Goal: Task Accomplishment & Management: Manage account settings

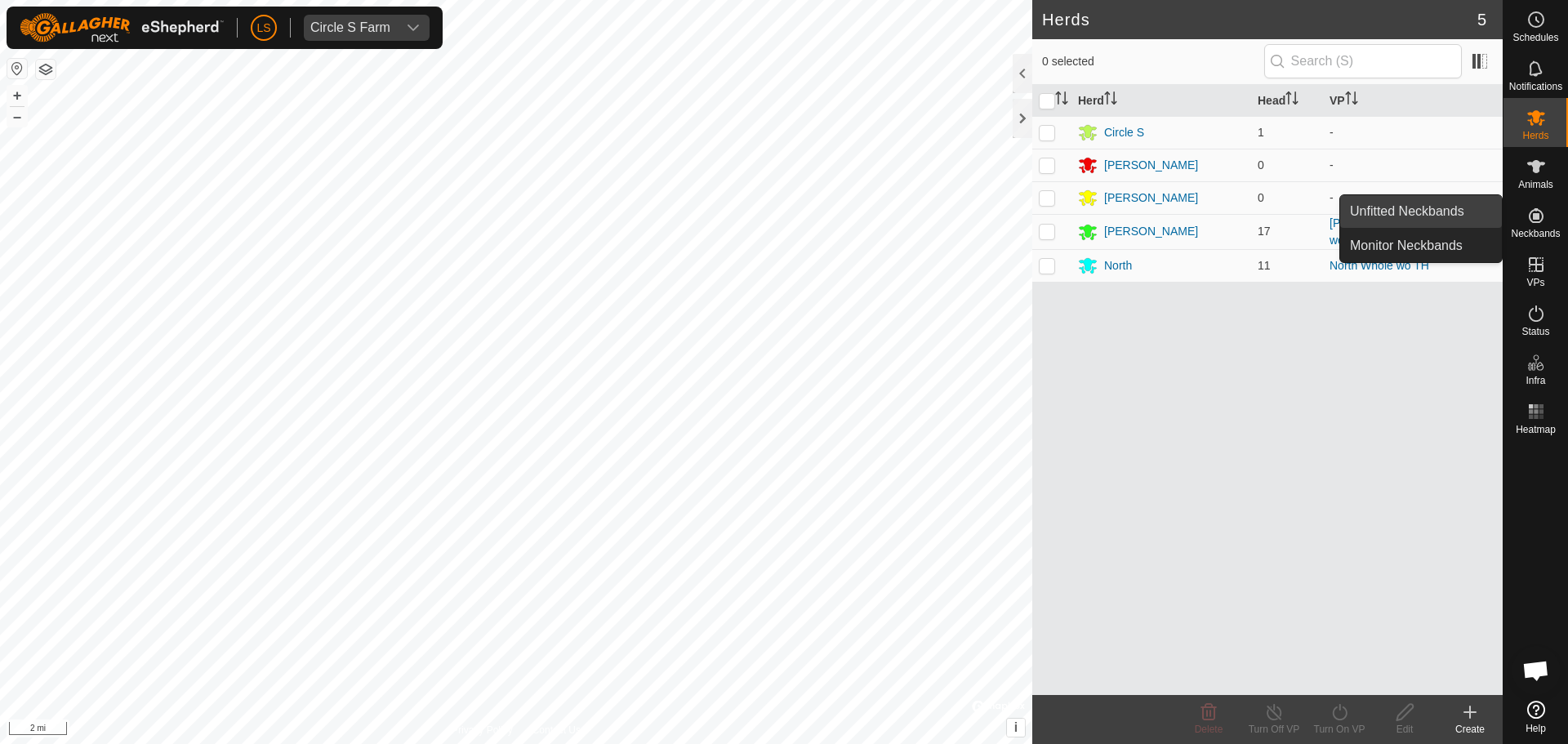
click at [1484, 214] on link "Unfitted Neckbands" at bounding box center [1422, 211] width 162 height 33
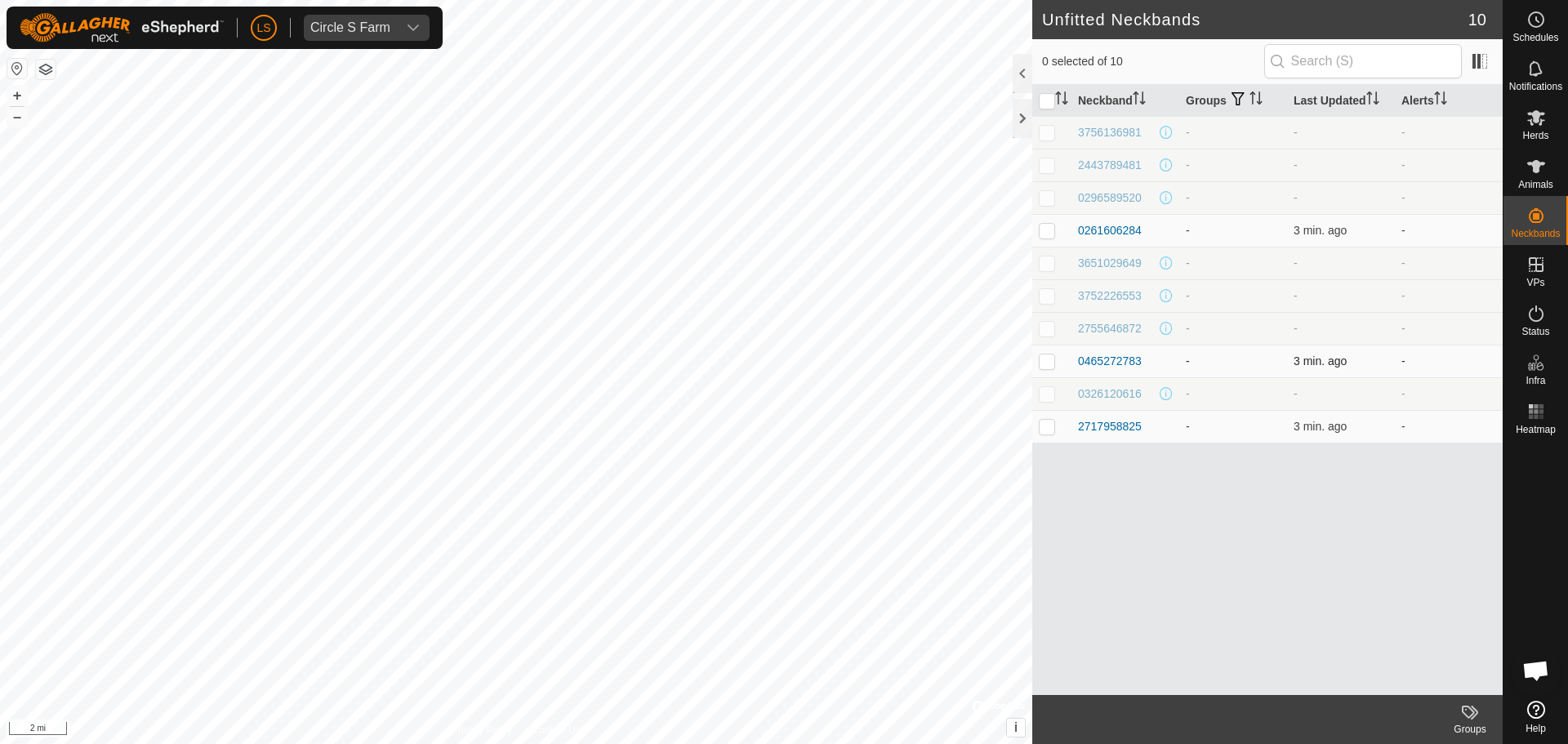
click at [1046, 364] on p-checkbox at bounding box center [1046, 361] width 16 height 13
checkbox input "false"
click at [1094, 361] on div "0465272783" at bounding box center [1110, 361] width 64 height 17
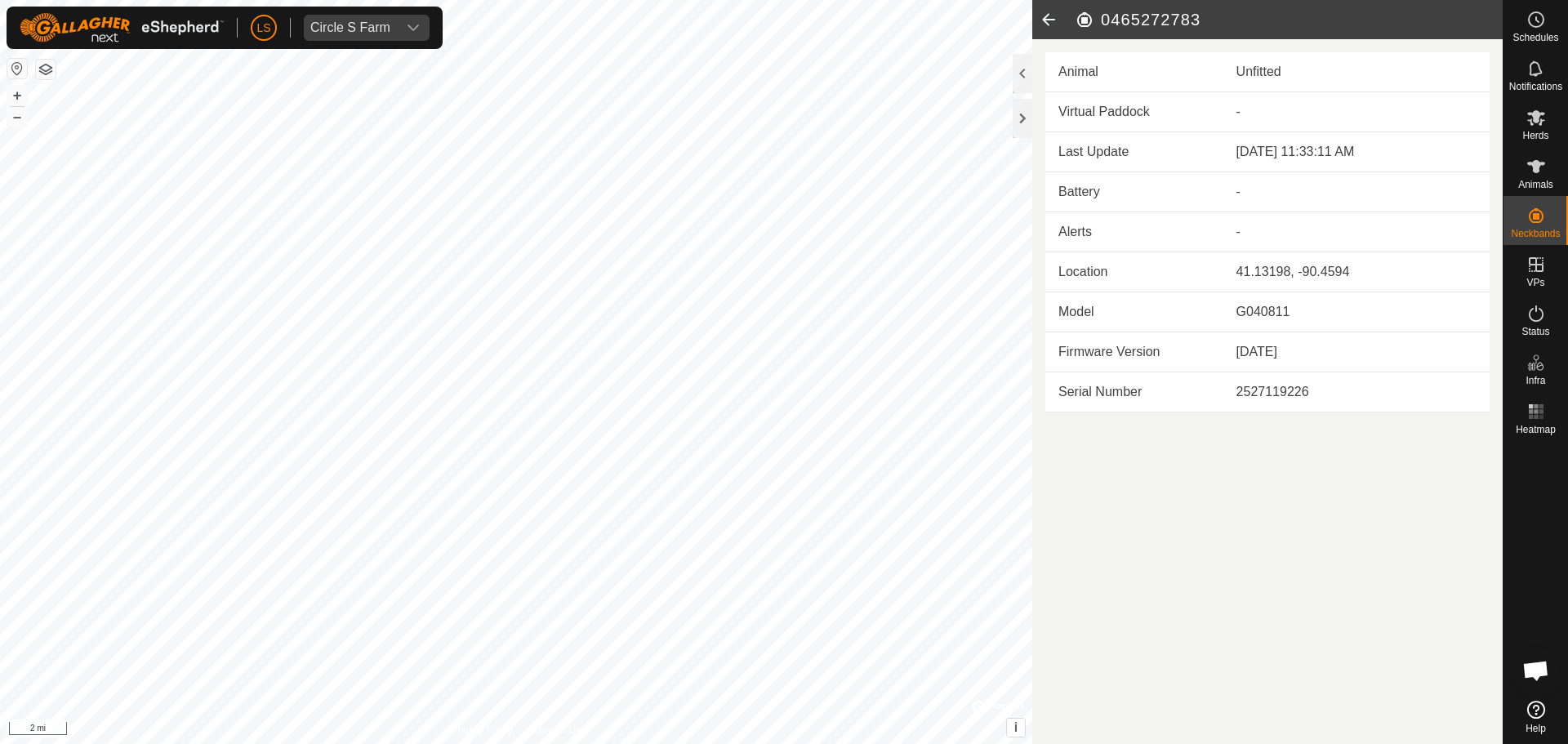
click at [1053, 14] on icon at bounding box center [1048, 19] width 33 height 40
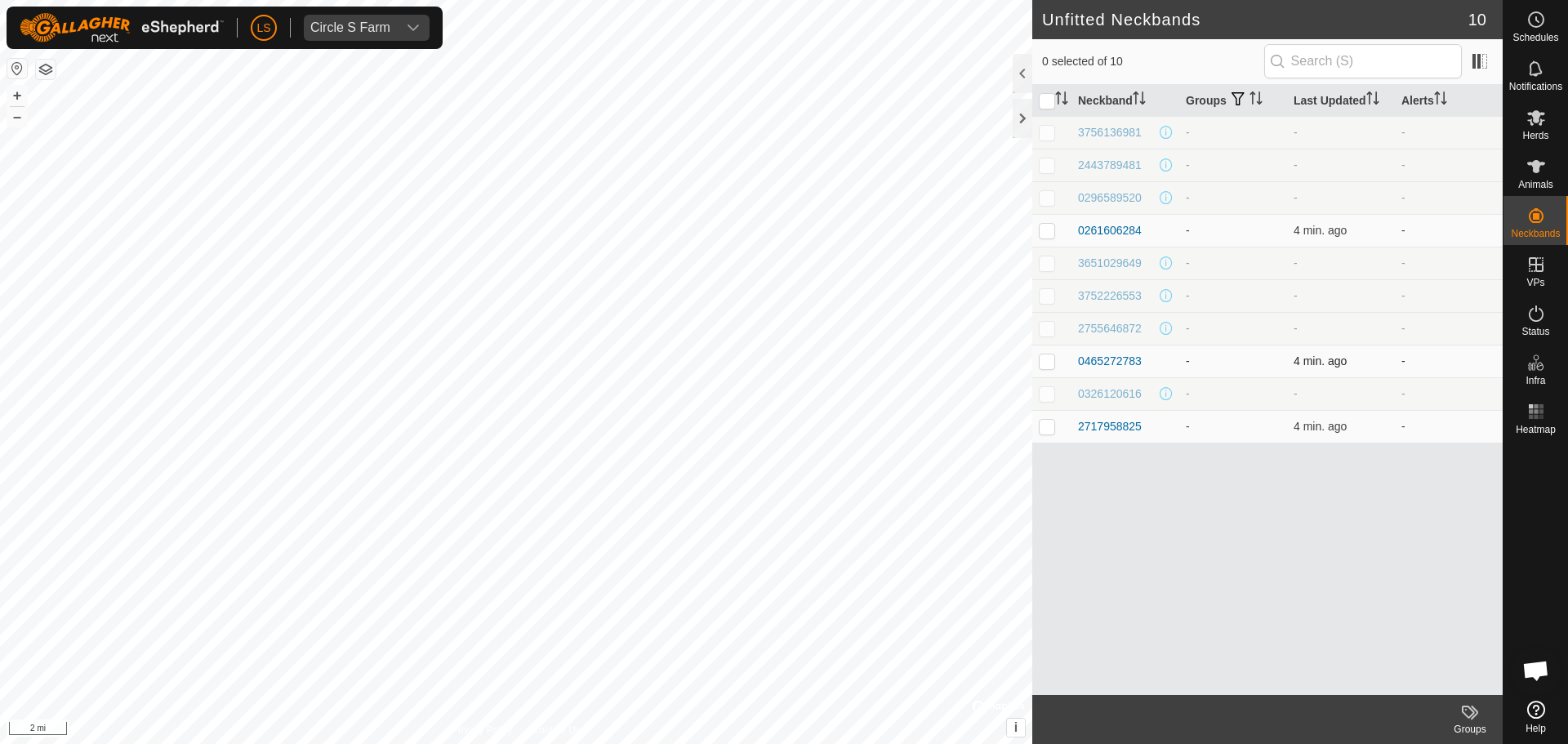
click at [1050, 366] on p-checkbox at bounding box center [1046, 361] width 16 height 13
checkbox input "true"
click at [1540, 170] on icon at bounding box center [1536, 166] width 19 height 19
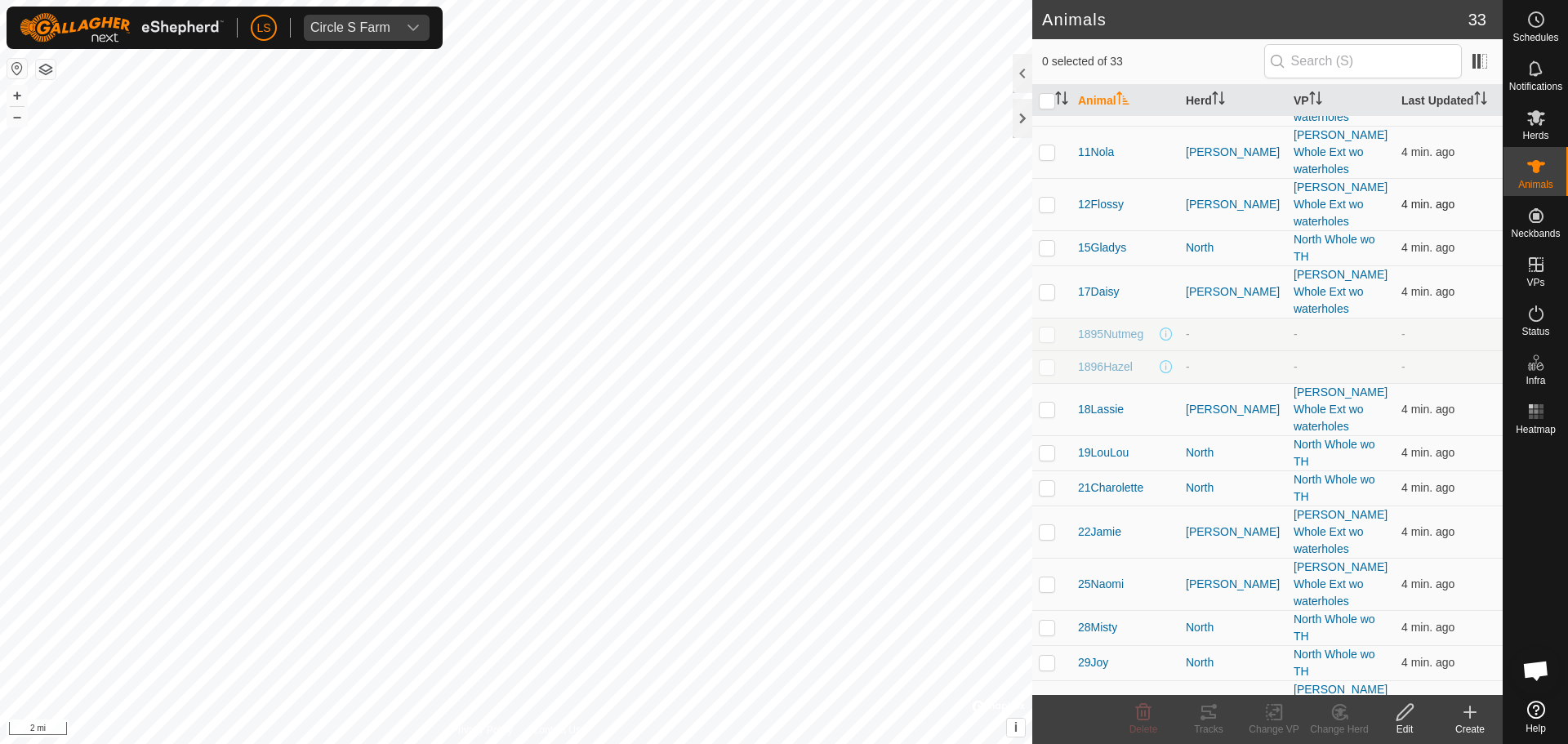
scroll to position [571, 0]
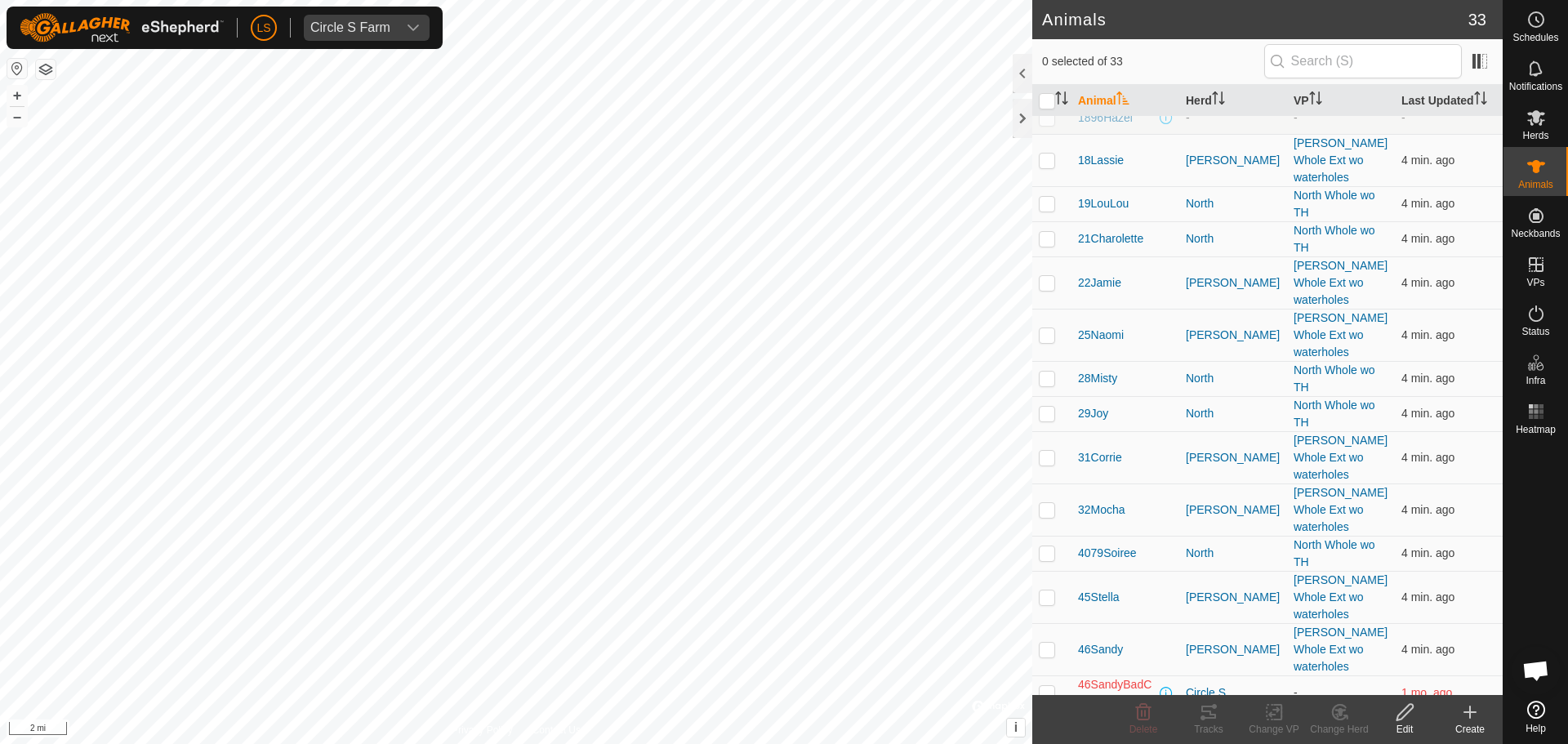
click at [1468, 710] on icon at bounding box center [1470, 711] width 19 height 19
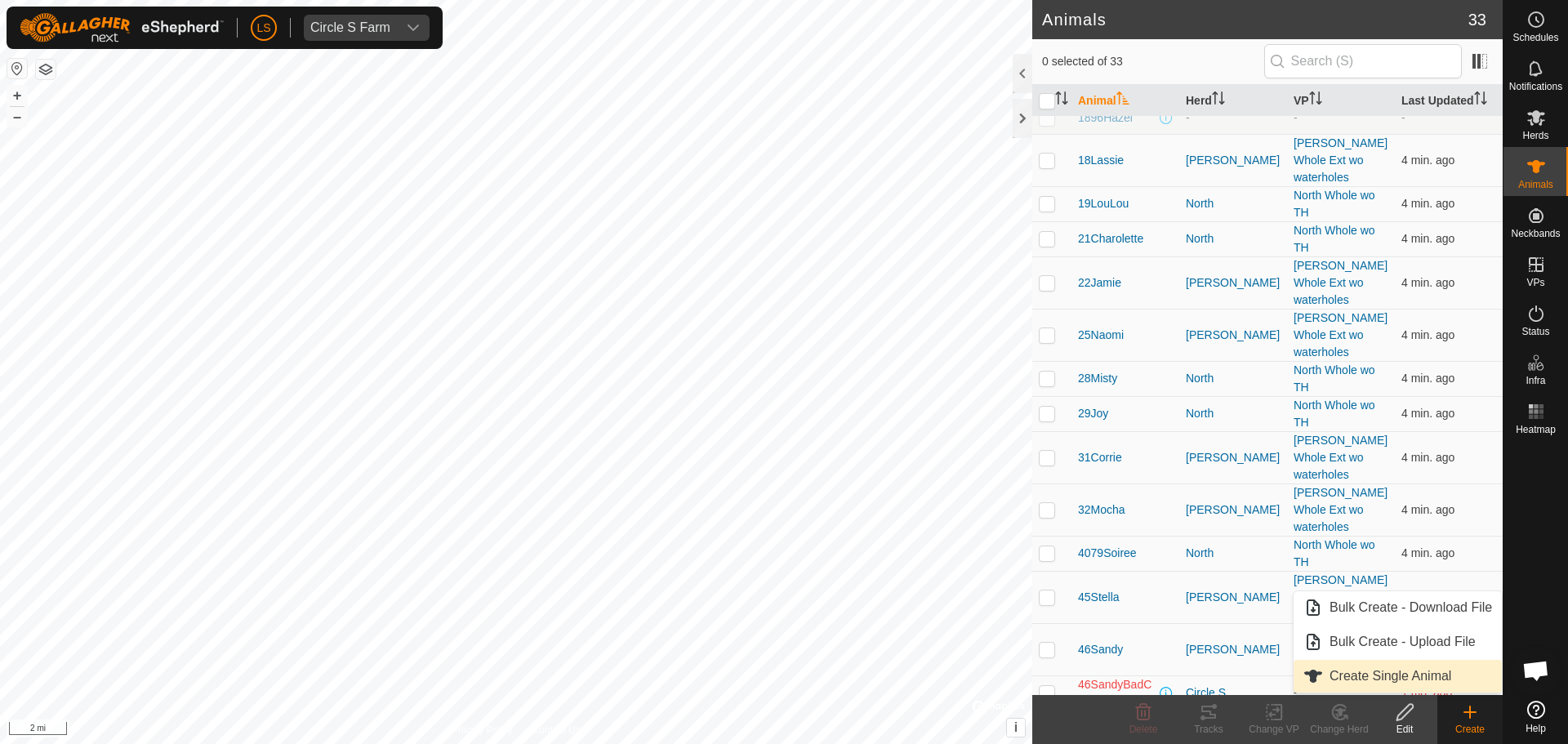
click at [1413, 678] on link "Create Single Animal" at bounding box center [1398, 676] width 209 height 33
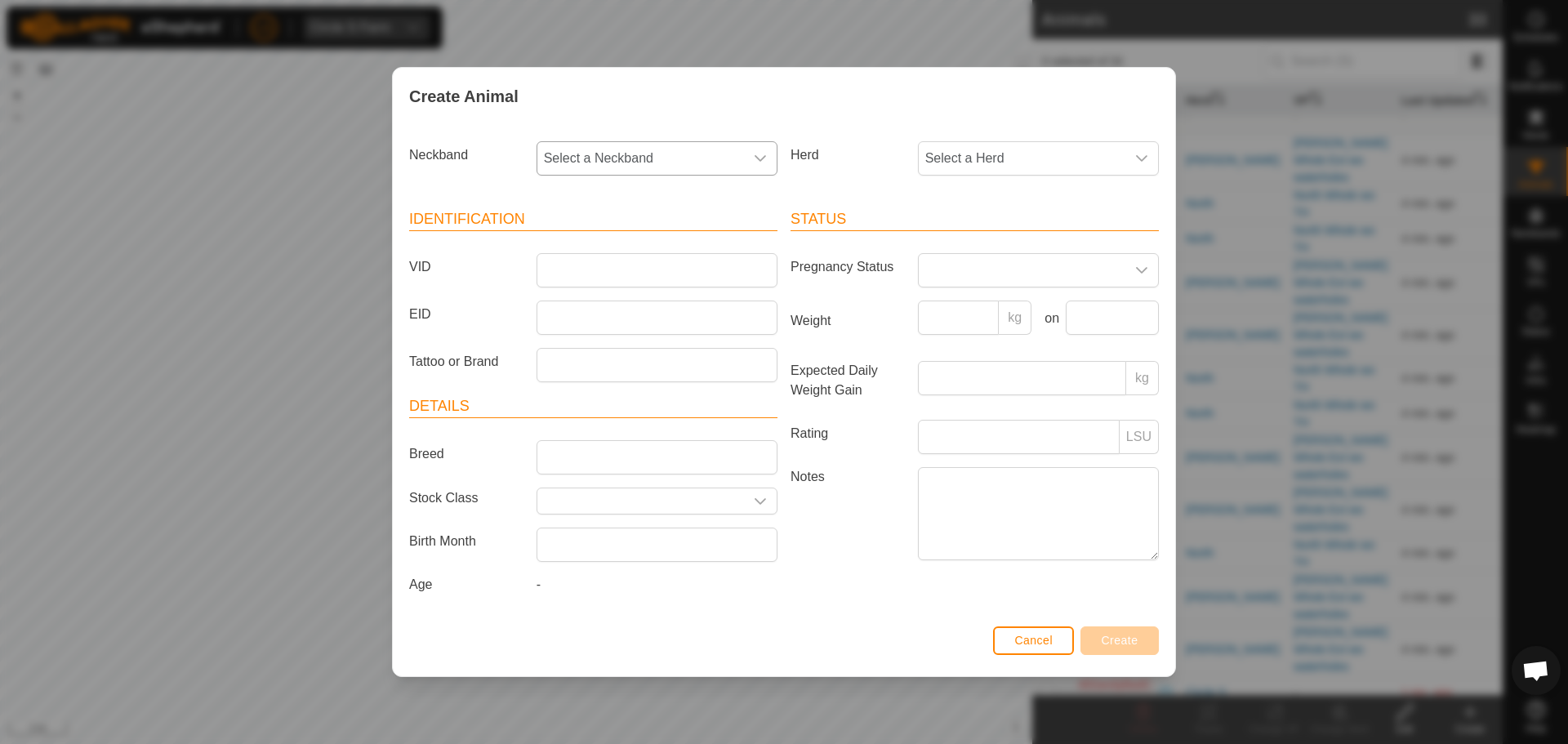
click at [756, 152] on icon "dropdown trigger" at bounding box center [760, 159] width 13 height 13
click at [632, 324] on li "0465272783" at bounding box center [658, 319] width 240 height 33
click at [1018, 156] on span "Select a Herd" at bounding box center [1022, 158] width 207 height 33
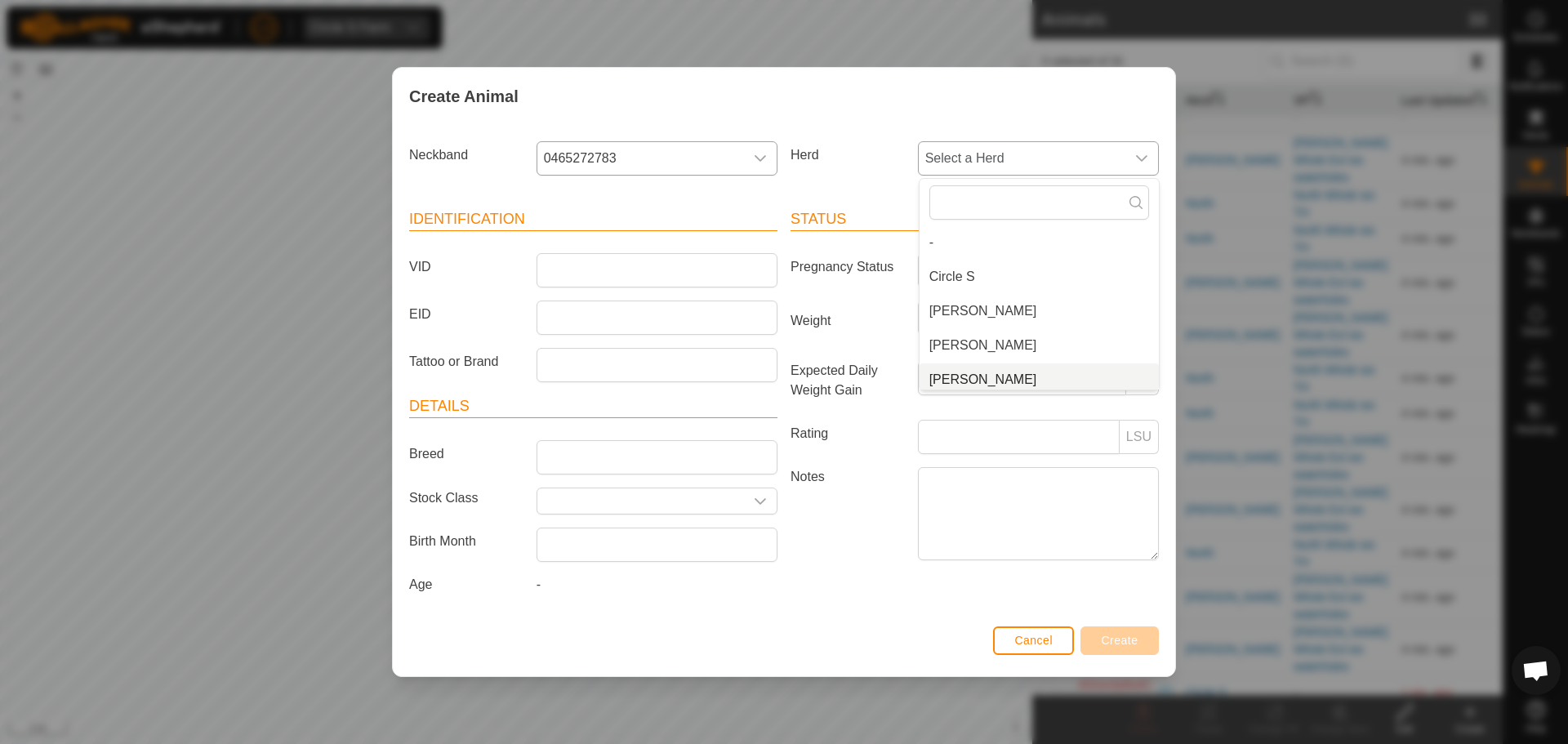
scroll to position [7, 0]
click at [952, 377] on li "[PERSON_NAME]" at bounding box center [1039, 372] width 240 height 33
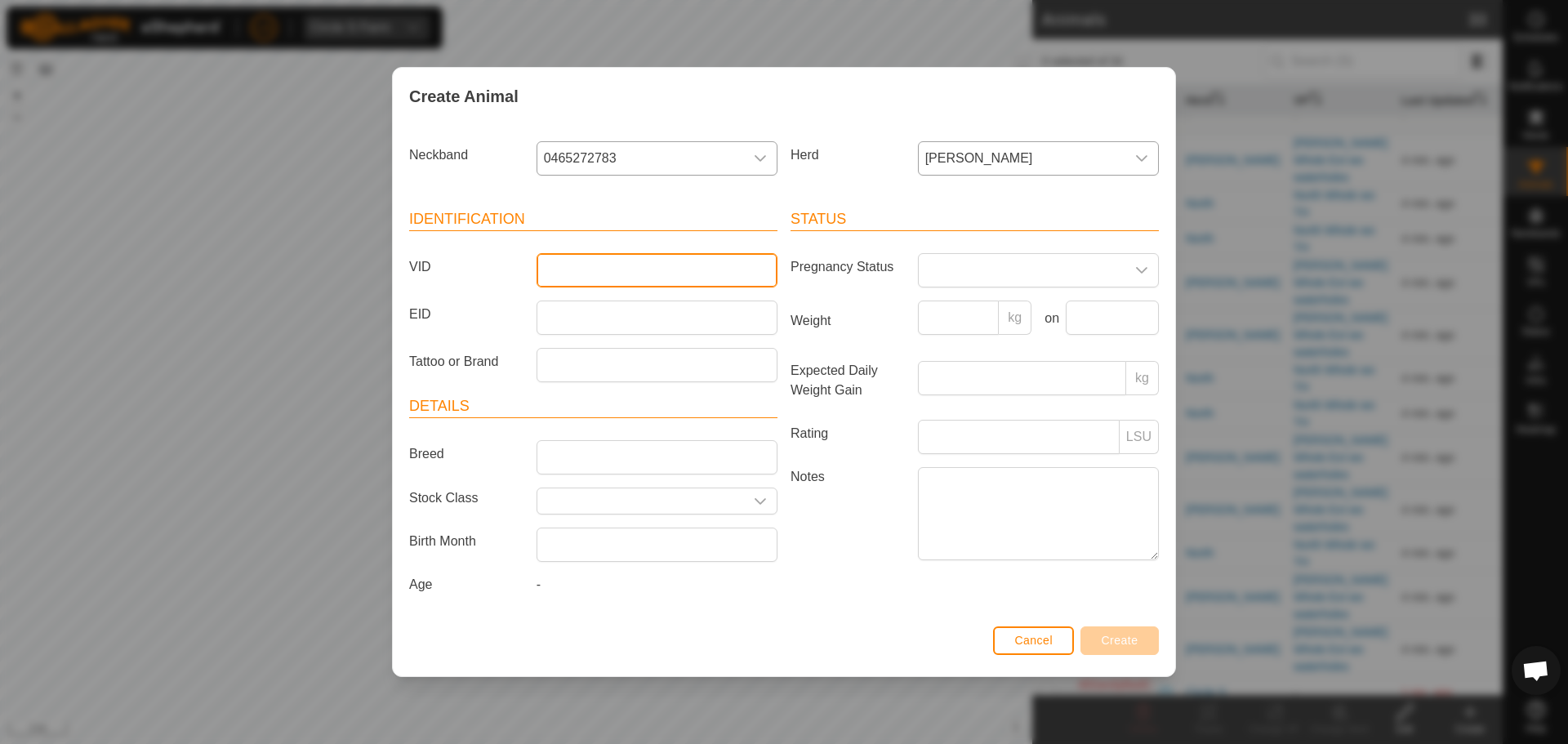
click at [611, 279] on input "VID" at bounding box center [657, 270] width 241 height 34
type input "SettsBackUpCollar"
click at [503, 319] on label "EID" at bounding box center [466, 314] width 127 height 28
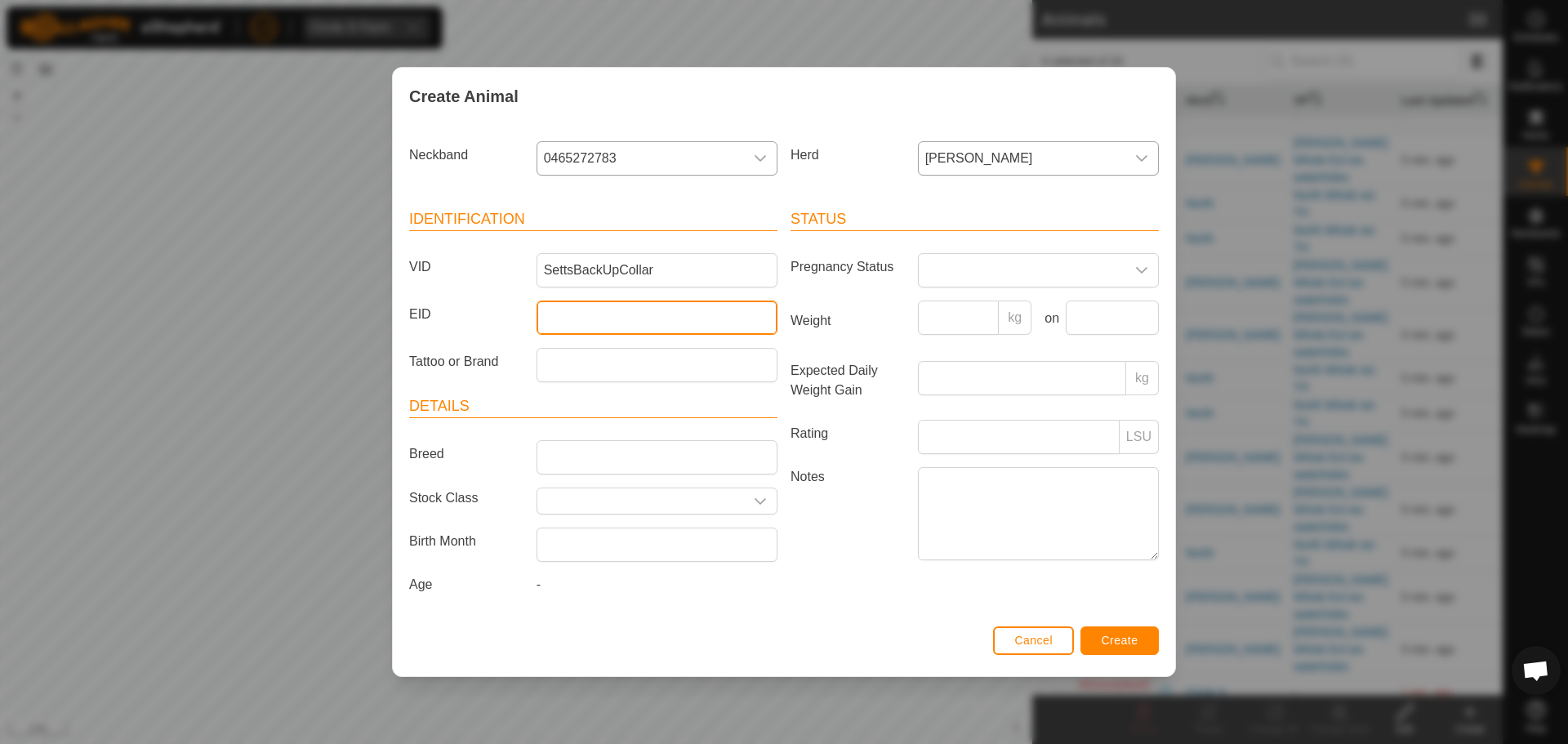
click at [537, 319] on input "EID" at bounding box center [657, 317] width 241 height 34
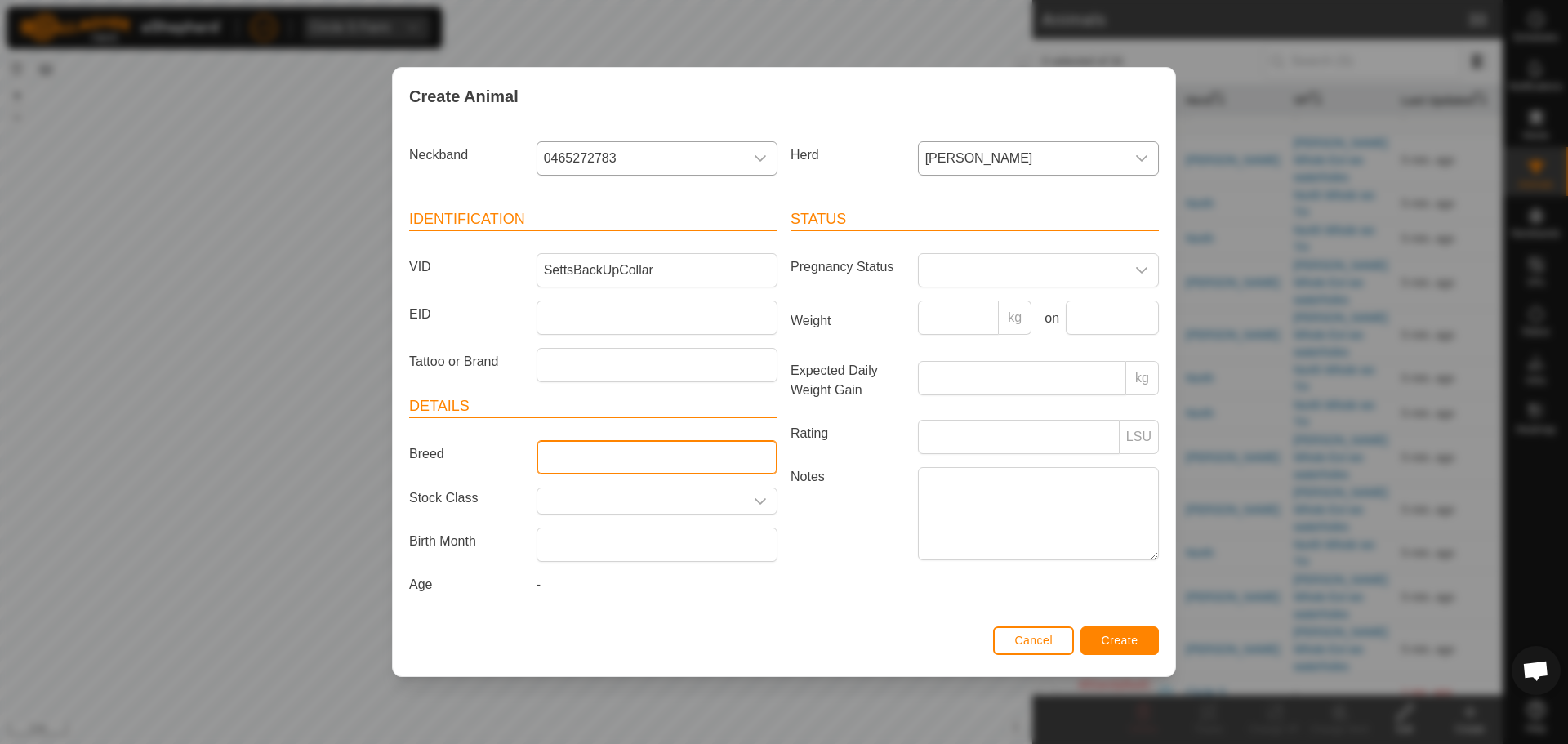
click at [569, 463] on input "Breed" at bounding box center [657, 456] width 241 height 34
type input "Crossbred"
click at [576, 502] on input "text" at bounding box center [641, 501] width 207 height 25
click at [754, 499] on icon "dropdown trigger" at bounding box center [760, 501] width 13 height 13
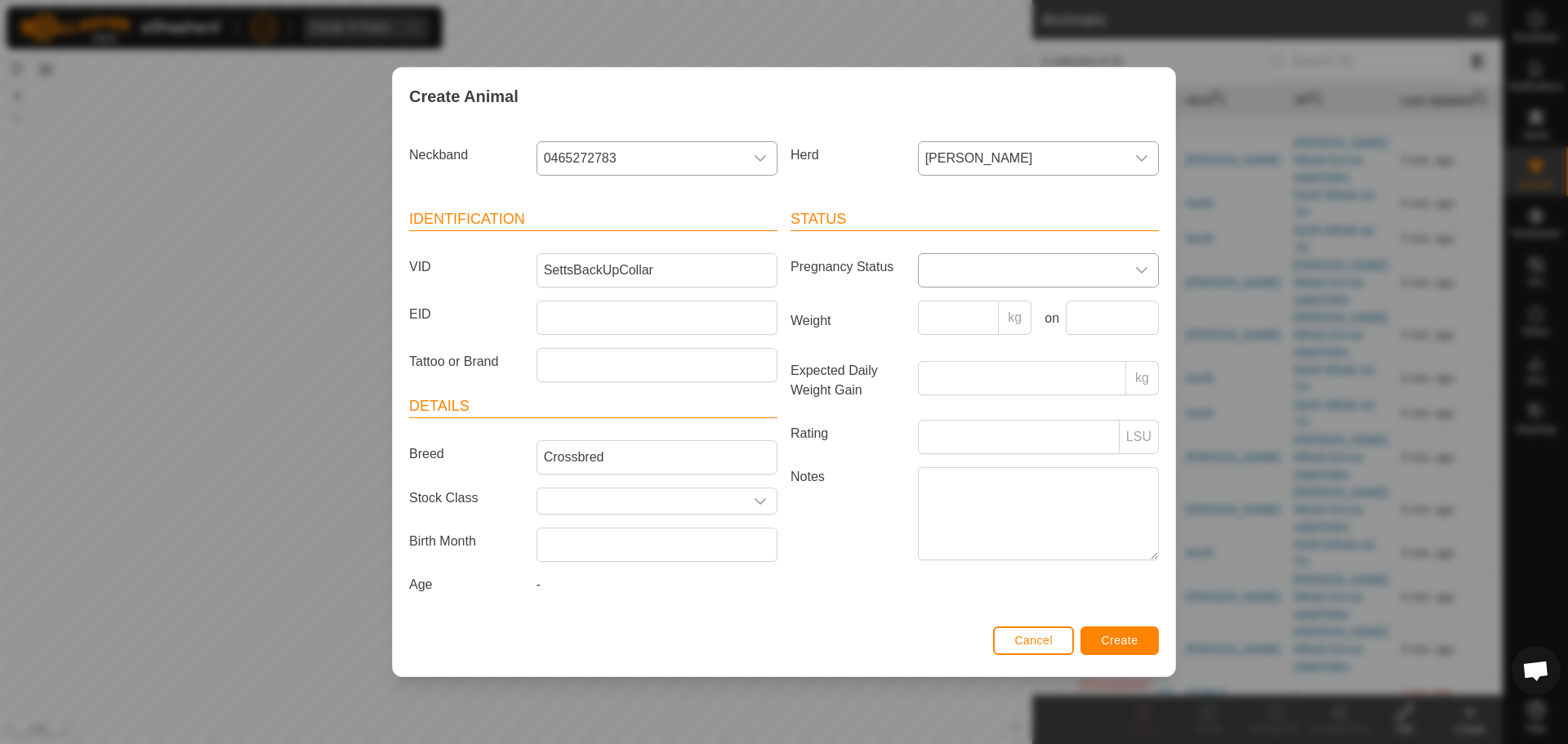
click at [1146, 270] on icon "dropdown trigger" at bounding box center [1142, 271] width 13 height 13
click at [1151, 268] on div "dropdown trigger" at bounding box center [1142, 270] width 33 height 33
click at [1115, 640] on span "Create" at bounding box center [1120, 641] width 37 height 13
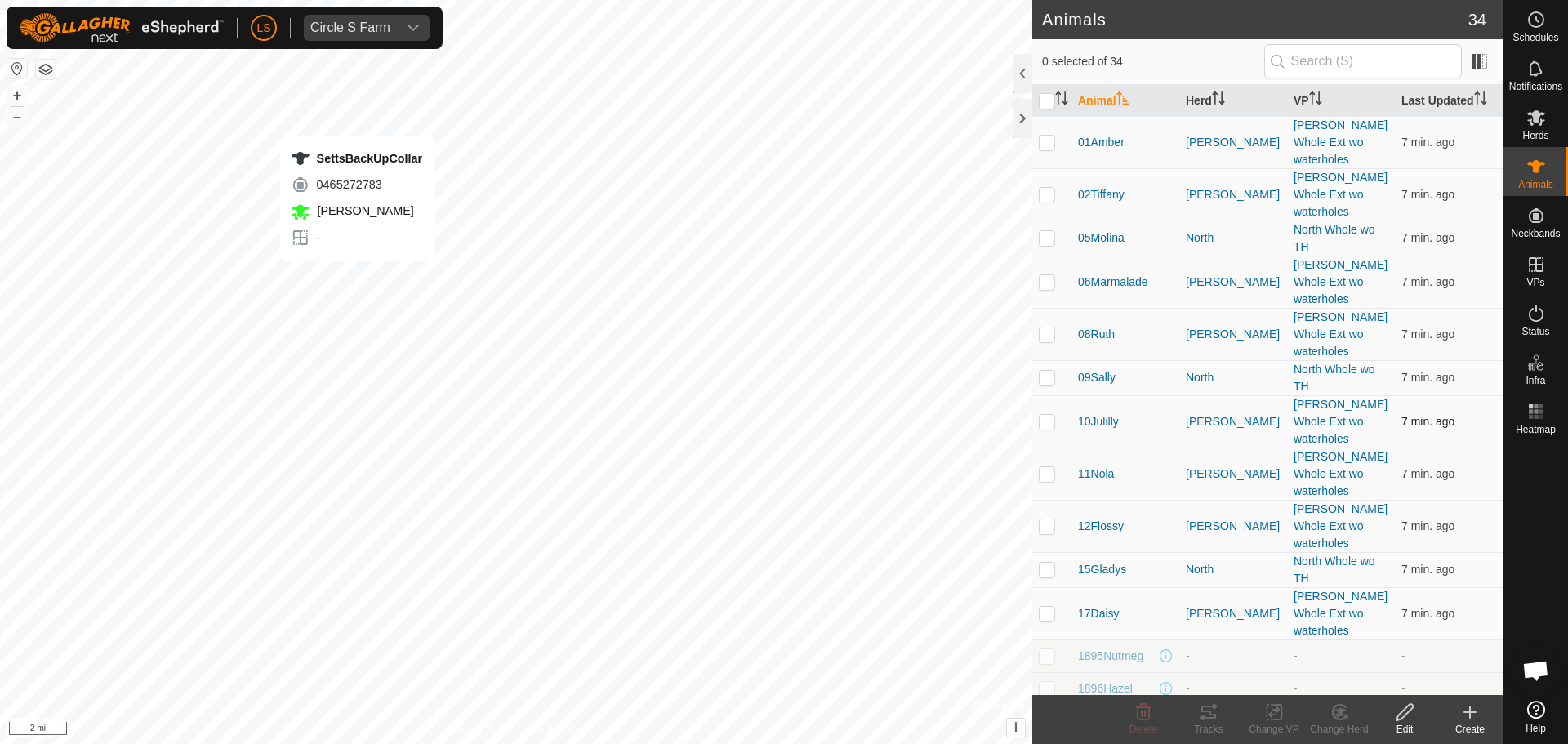
checkbox input "true"
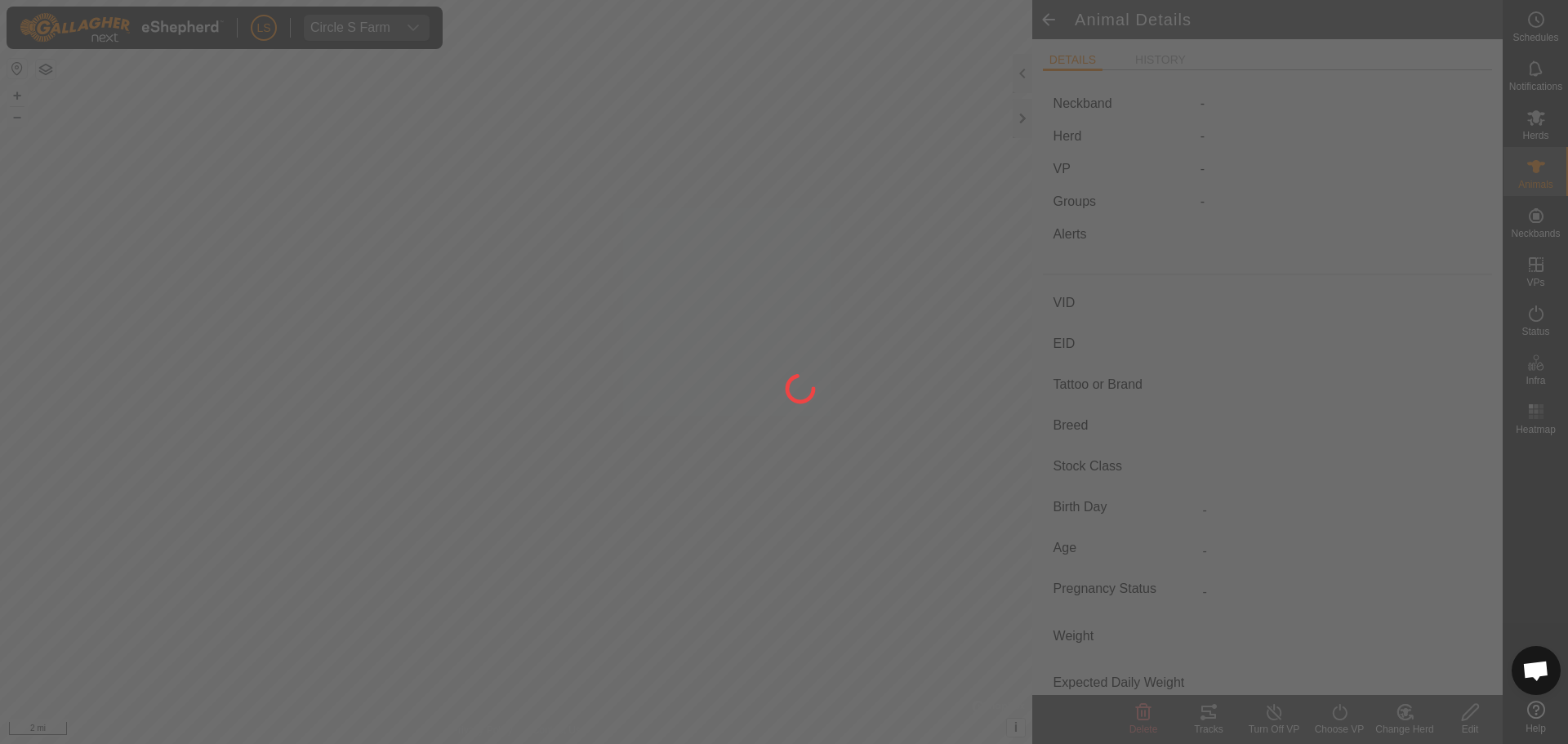
type input "SettsBackUpCollar"
type input "-"
type input "Crossbred"
type input "-"
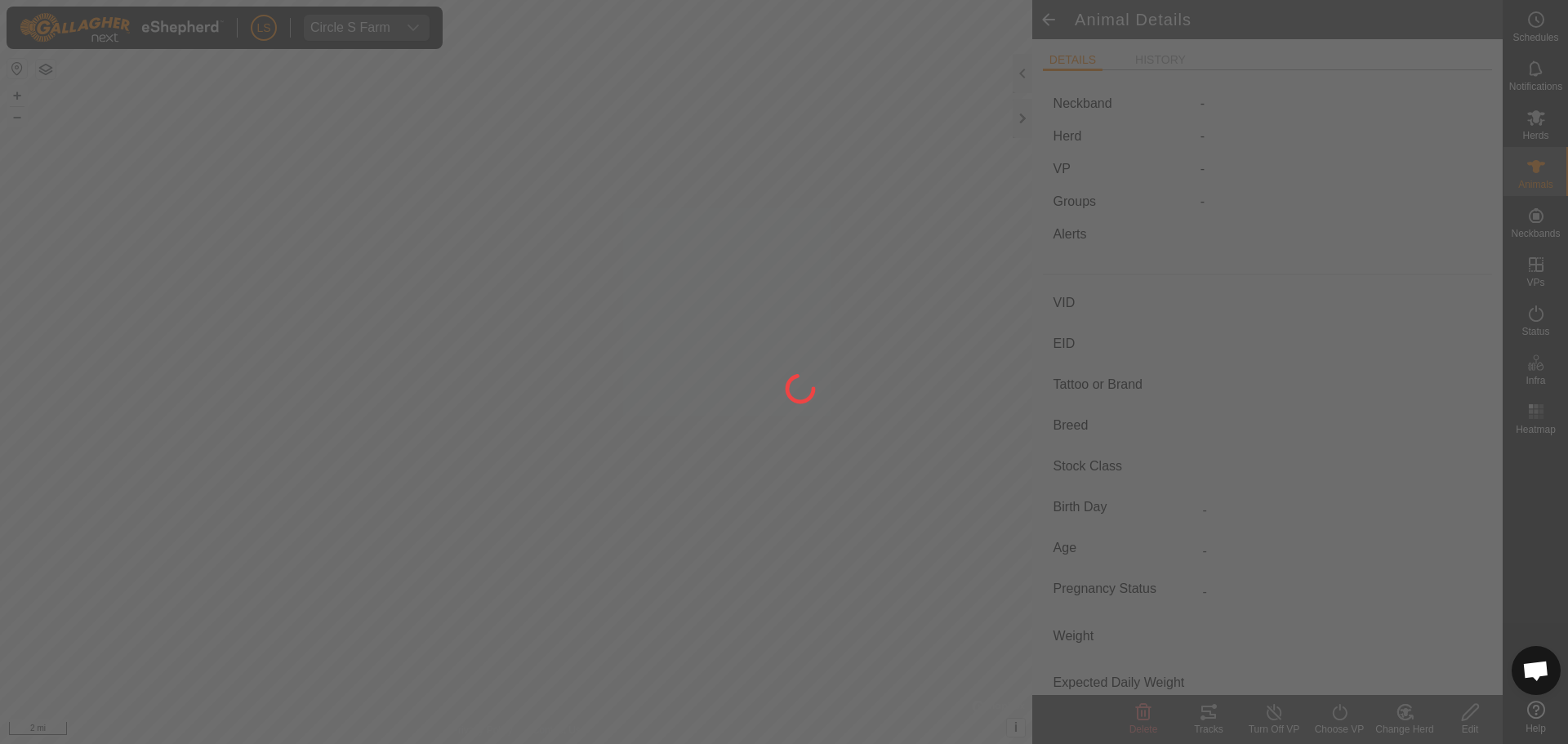
type input "0 kg"
type input "-"
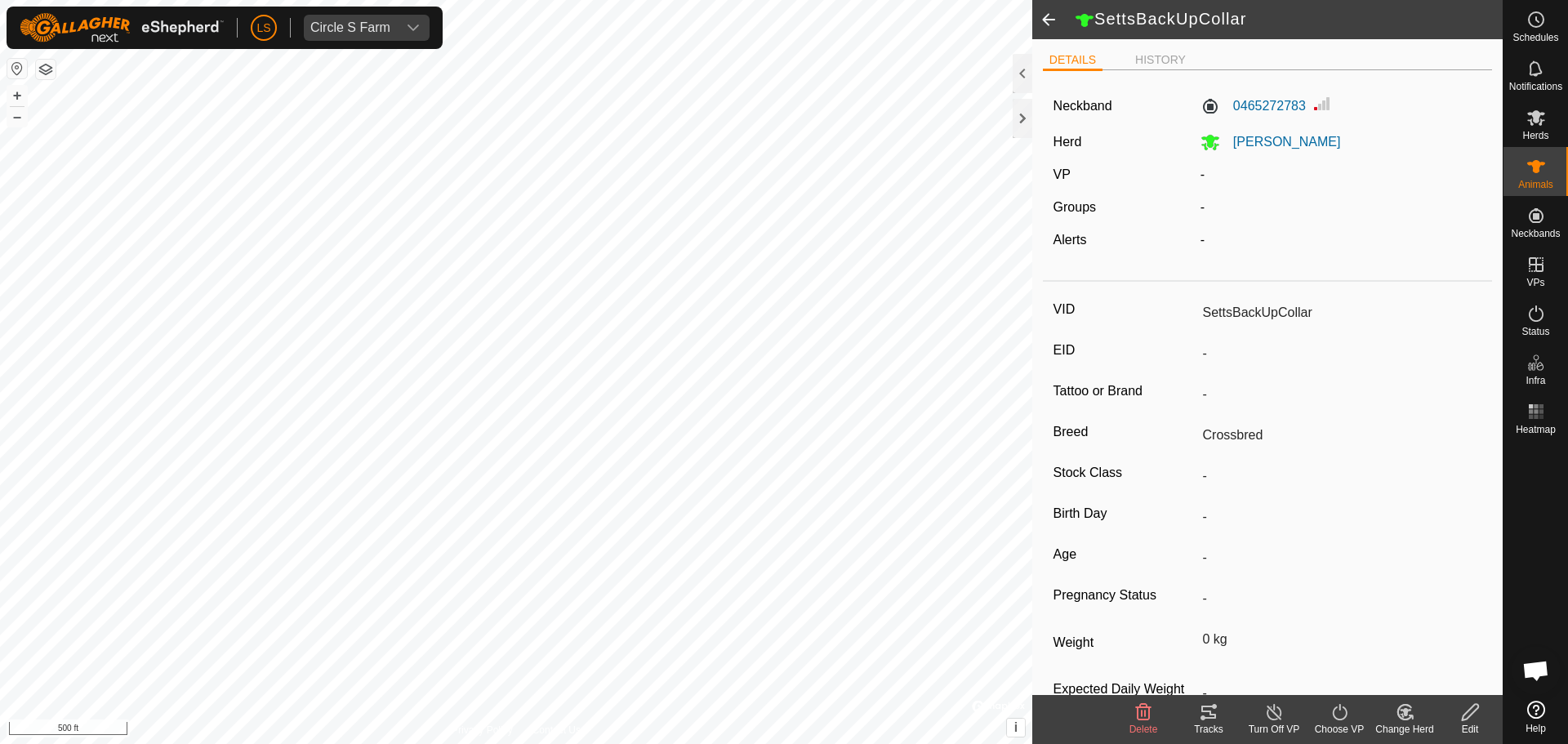
click at [1051, 18] on span at bounding box center [1048, 19] width 33 height 40
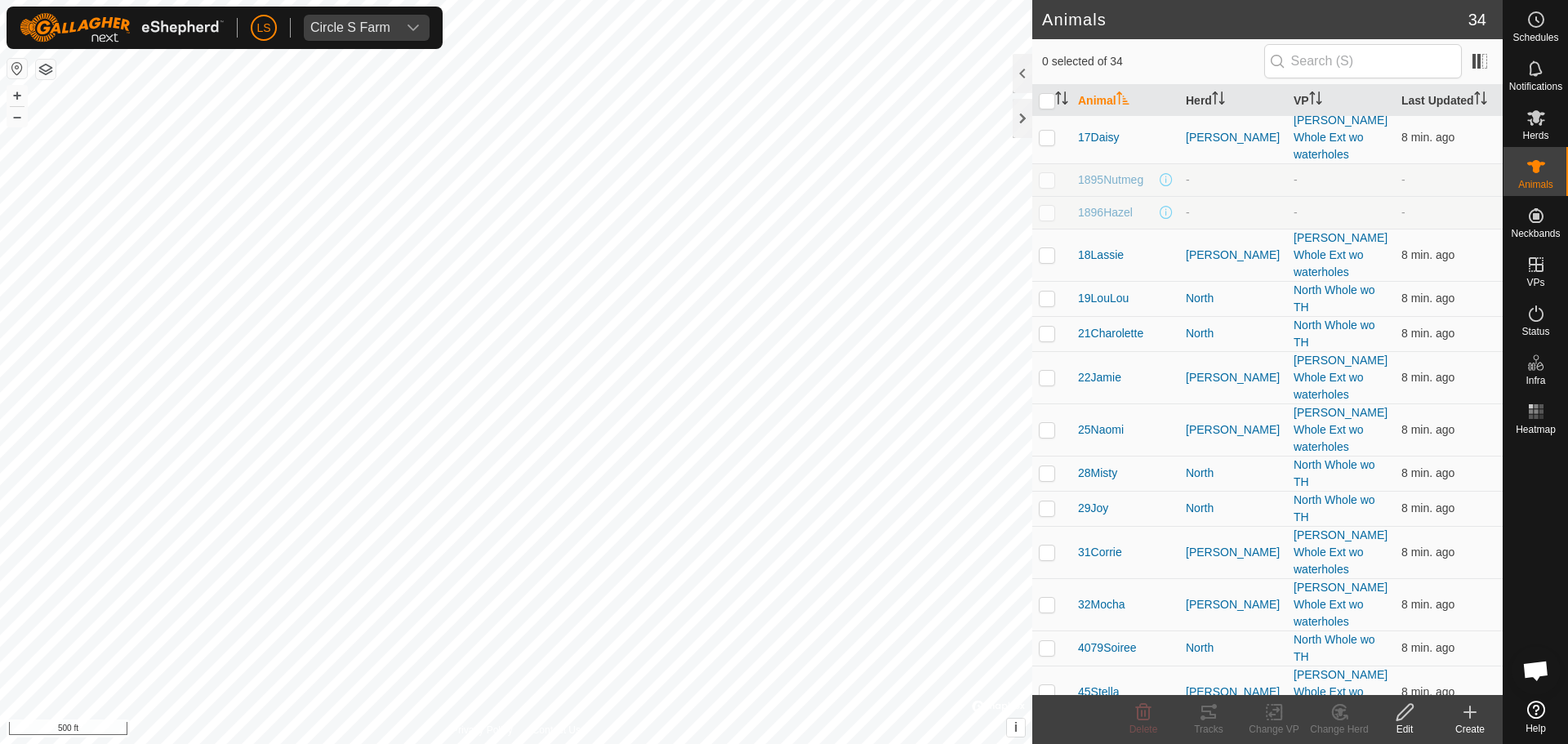
scroll to position [606, 0]
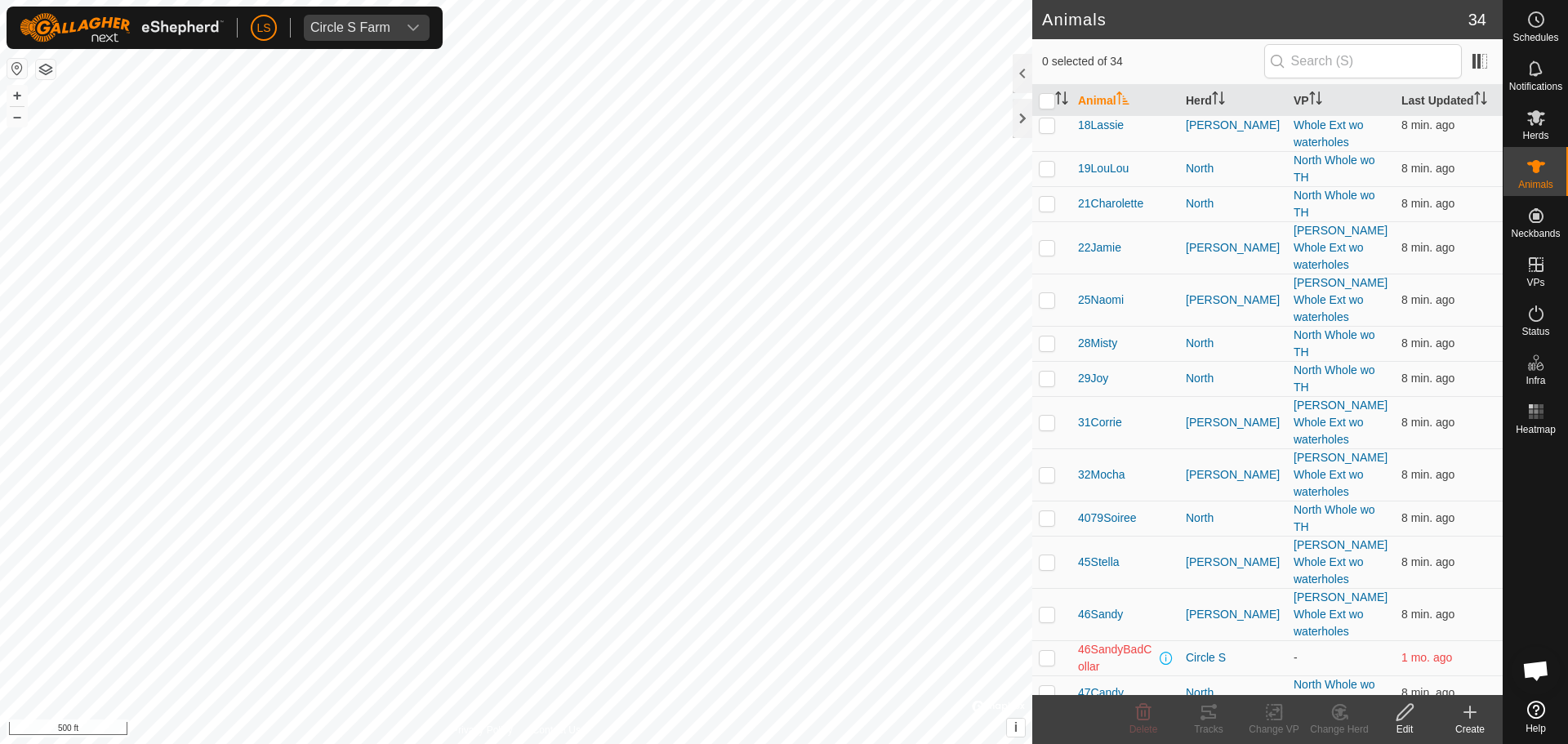
checkbox input "true"
click at [1283, 713] on icon at bounding box center [1274, 711] width 20 height 19
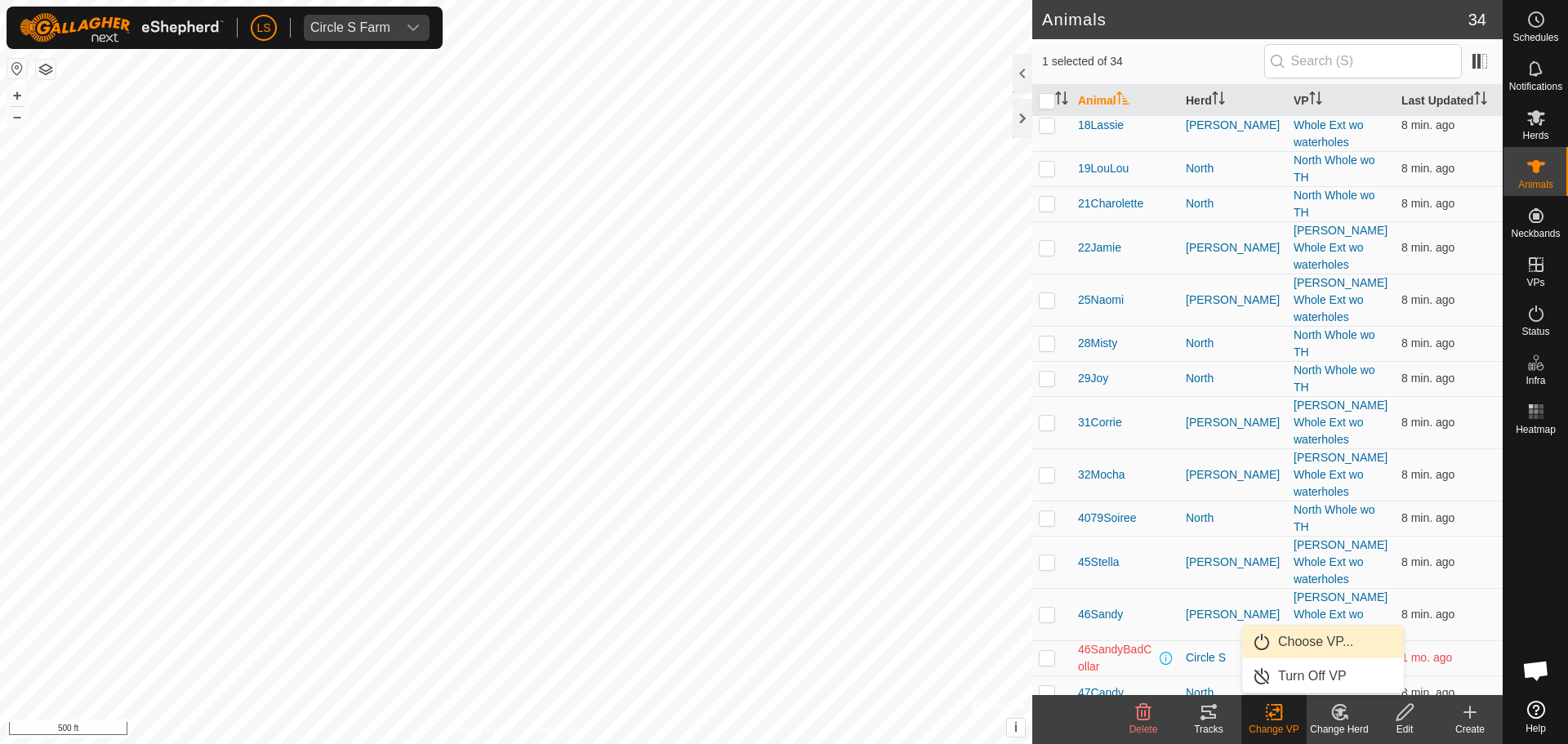
click at [1287, 642] on link "Choose VP..." at bounding box center [1323, 641] width 162 height 33
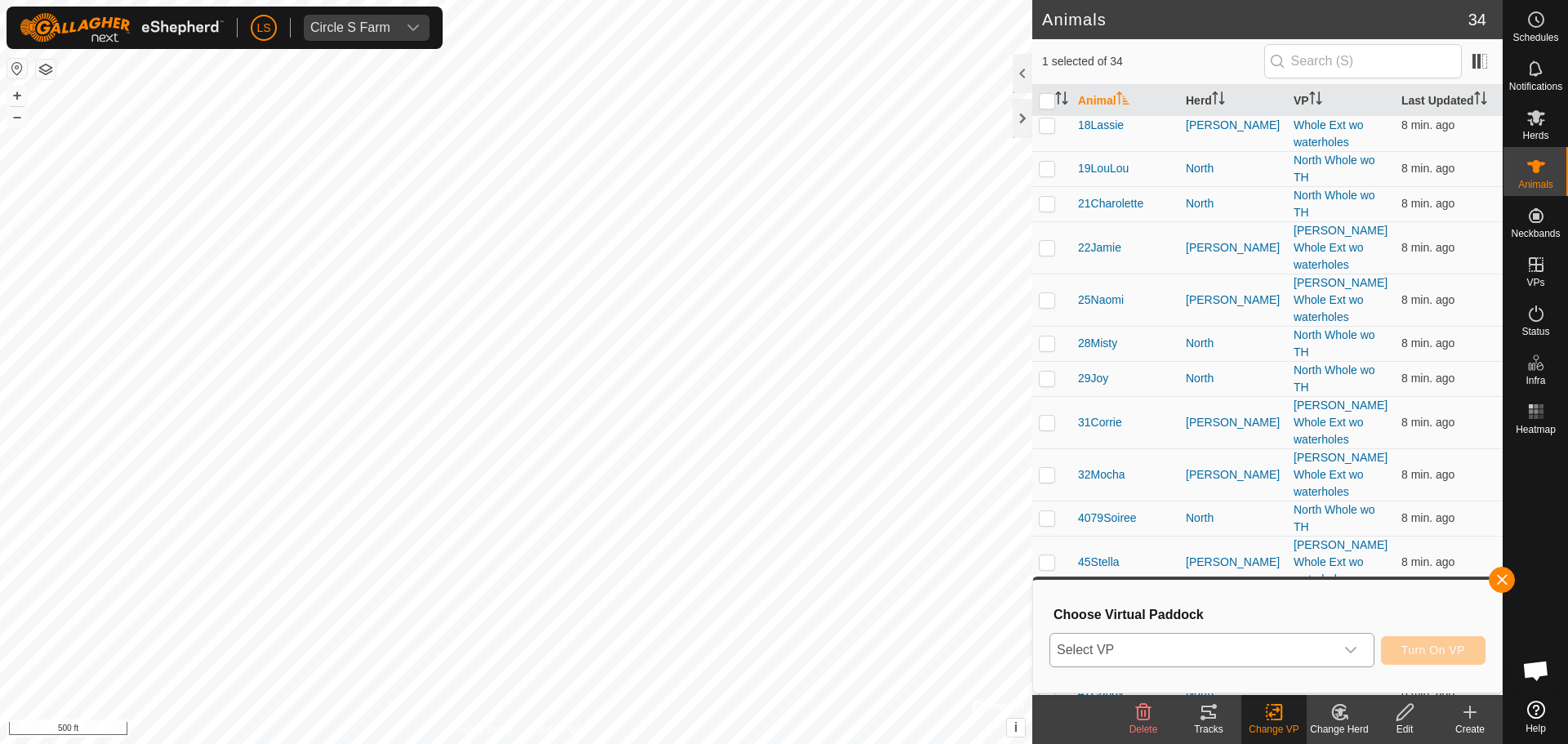
click at [1355, 650] on icon "dropdown trigger" at bounding box center [1351, 650] width 13 height 13
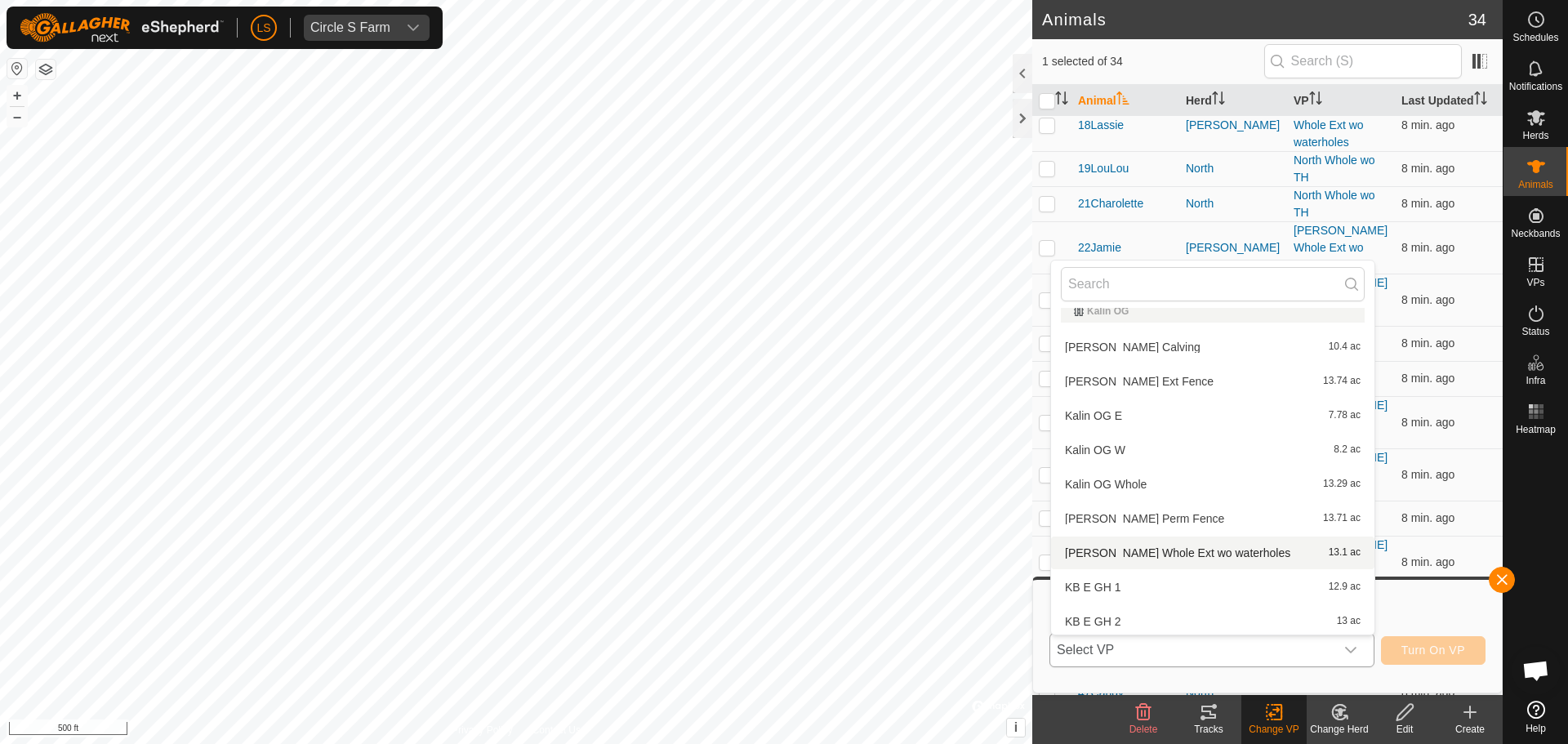
scroll to position [599, 0]
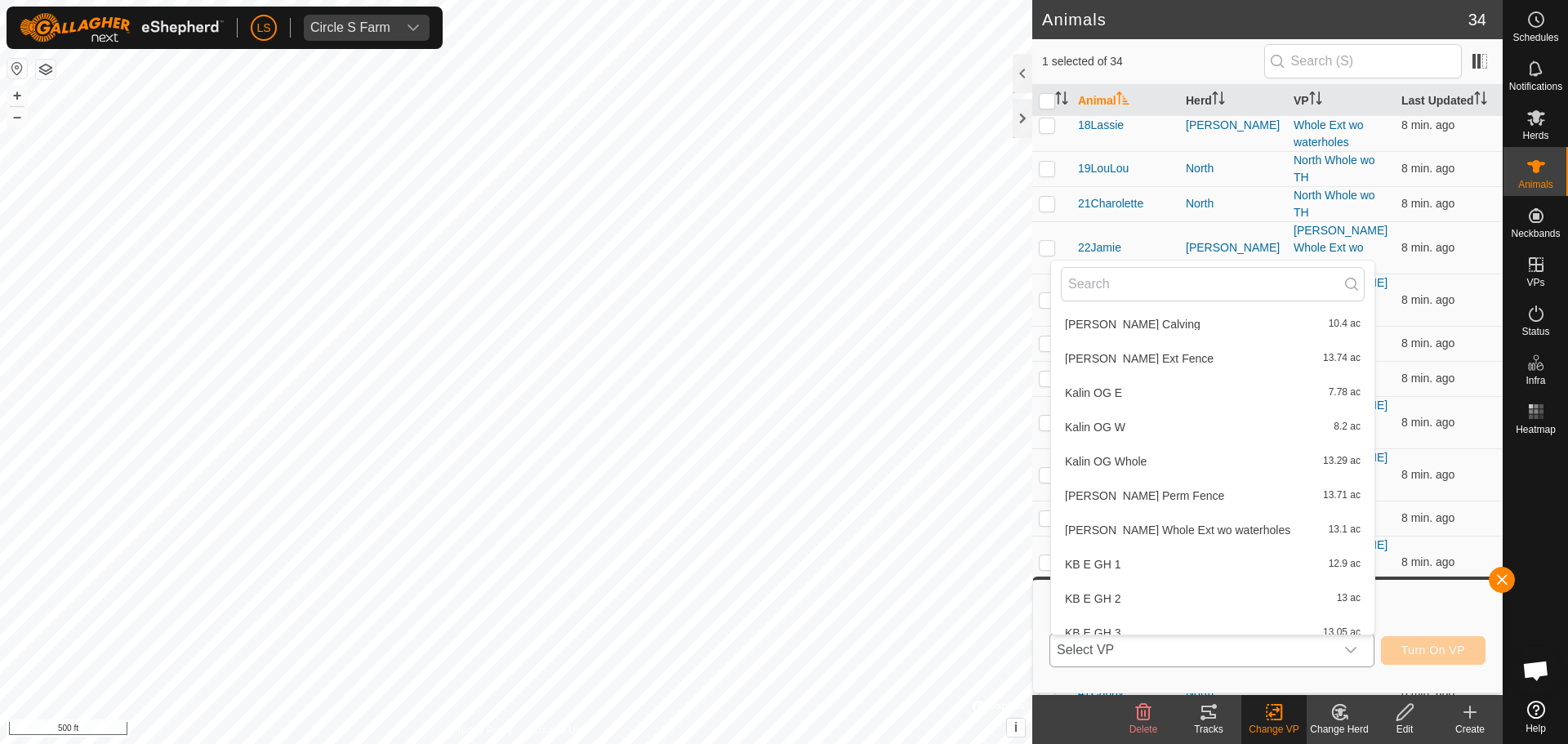
click at [1220, 533] on li "[PERSON_NAME] Whole Ext wo waterholes 13.1 ac" at bounding box center [1213, 530] width 324 height 33
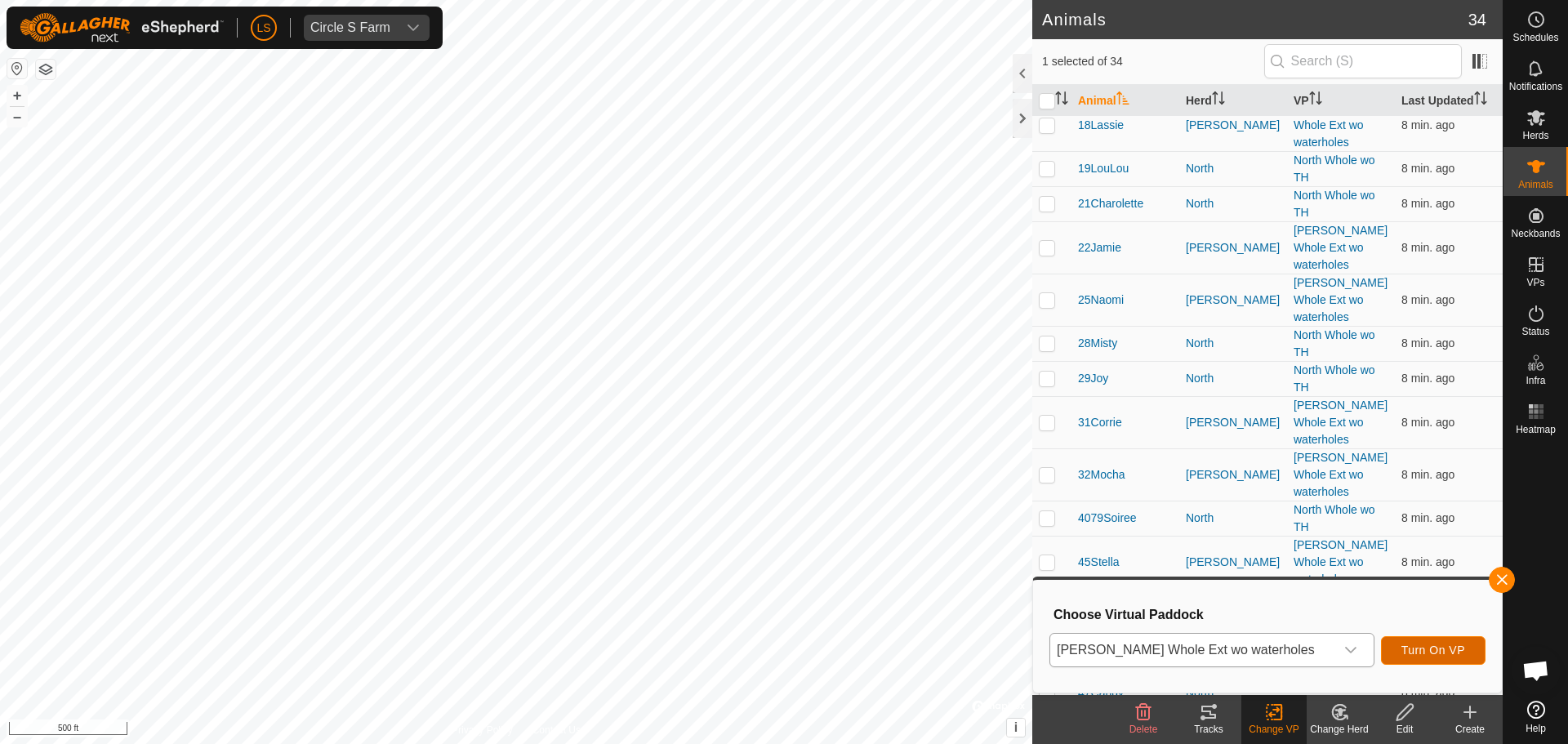
click at [1427, 652] on span "Turn On VP" at bounding box center [1433, 650] width 64 height 13
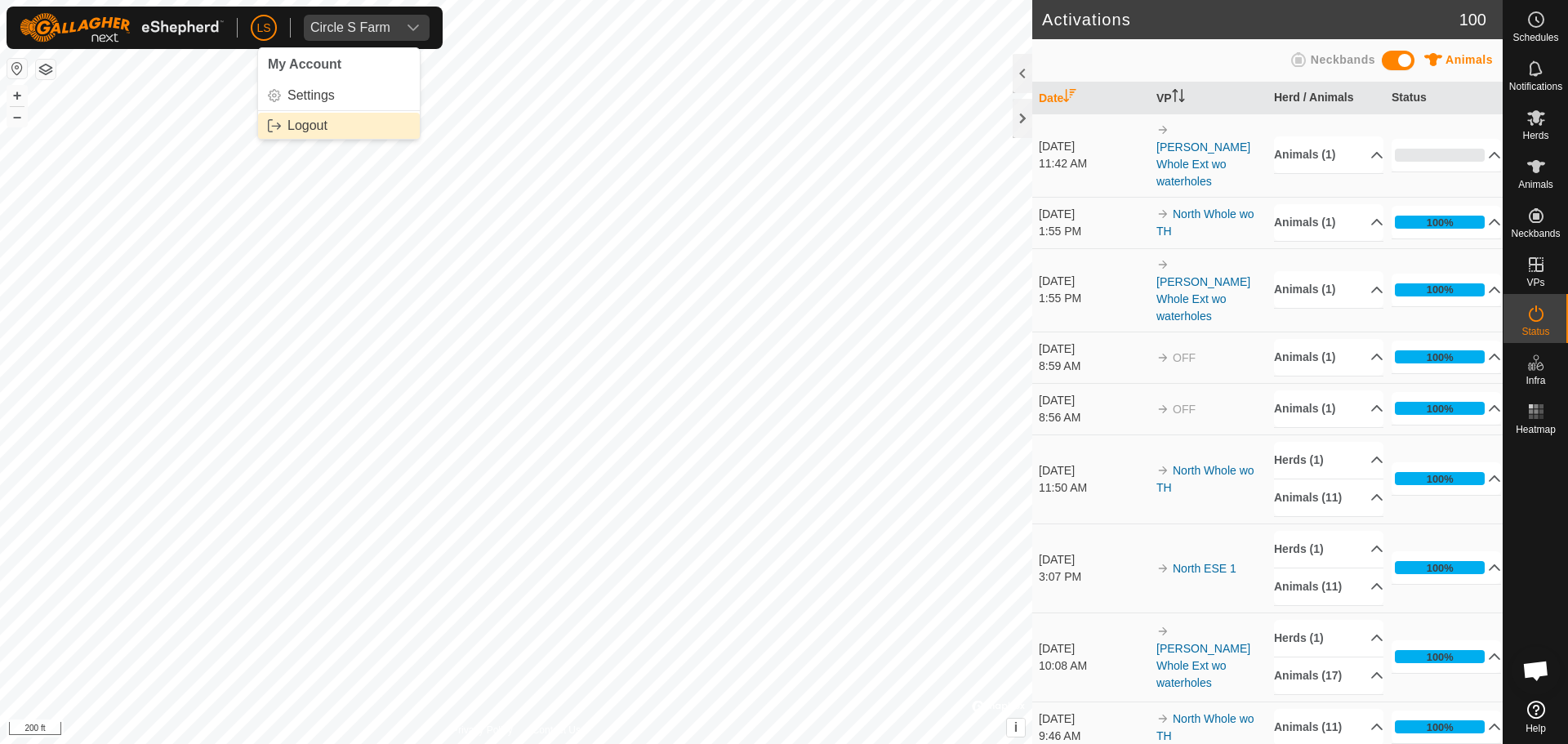
click at [296, 122] on link "Logout" at bounding box center [339, 125] width 162 height 26
